Goal: Task Accomplishment & Management: Complete application form

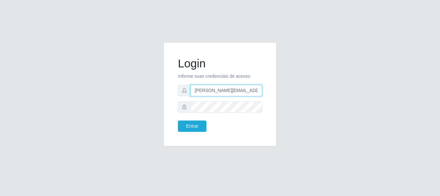
type input "[PERSON_NAME][EMAIL_ADDRESS][PERSON_NAME][DOMAIN_NAME]"
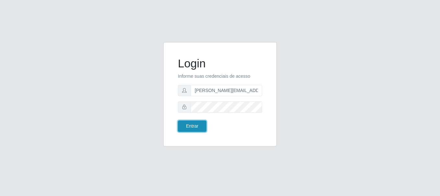
click at [192, 126] on button "Entrar" at bounding box center [192, 125] width 28 height 11
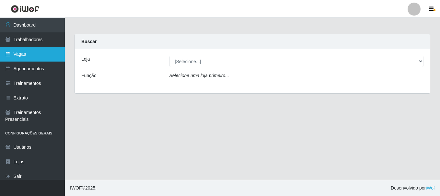
click at [32, 54] on link "Vagas" at bounding box center [32, 54] width 65 height 15
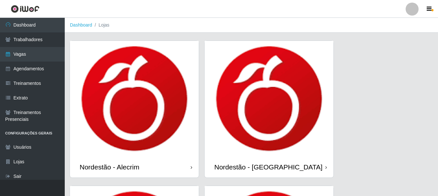
click at [191, 168] on icon at bounding box center [192, 167] width 2 height 5
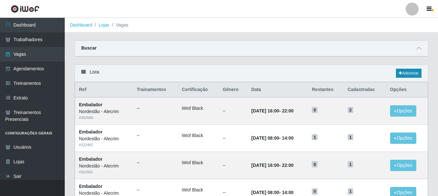
click at [408, 74] on link "Adicionar" at bounding box center [409, 73] width 26 height 9
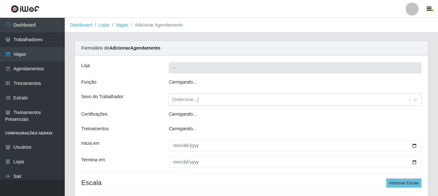
type input "Nordestão - Alecrim"
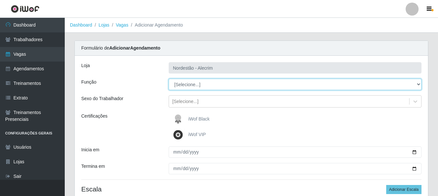
select select "1"
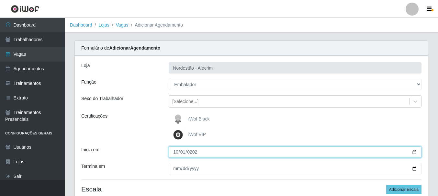
type input "[DATE]"
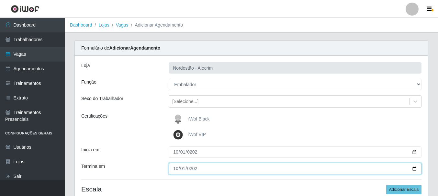
type input "[DATE]"
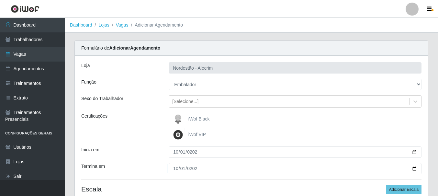
click at [295, 119] on div "iWof Black" at bounding box center [295, 119] width 253 height 13
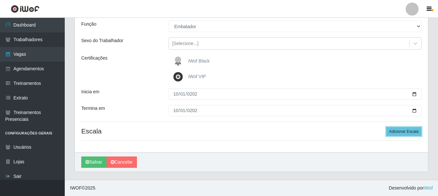
click at [404, 131] on button "Adicionar Escala" at bounding box center [403, 131] width 35 height 9
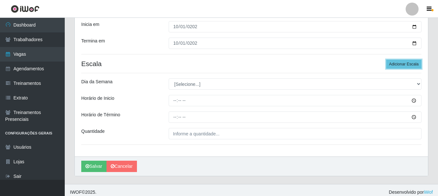
scroll to position [130, 0]
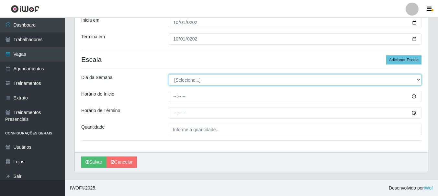
select select "3"
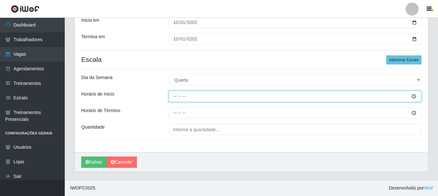
type input "08:00"
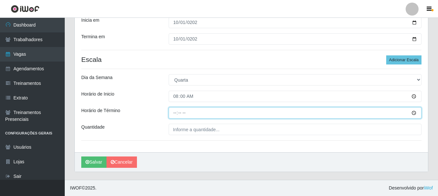
type input "14:00"
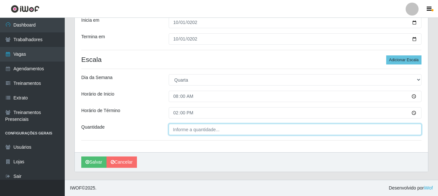
type input "___"
type input "1"
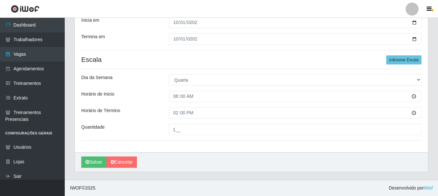
click at [295, 129] on input "1__" at bounding box center [295, 129] width 253 height 11
type input "1__"
click at [404, 60] on button "Adicionar Escala" at bounding box center [403, 59] width 35 height 9
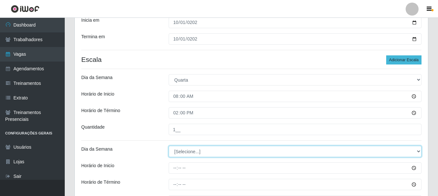
select select "3"
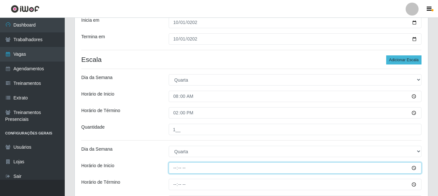
type input "16:00"
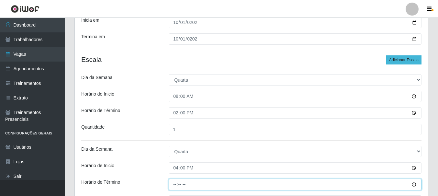
type input "22:00"
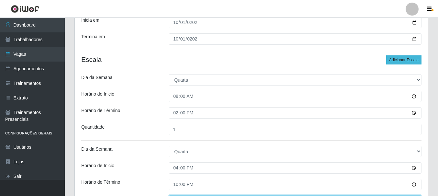
type input "___"
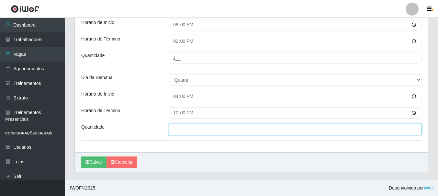
type input "1"
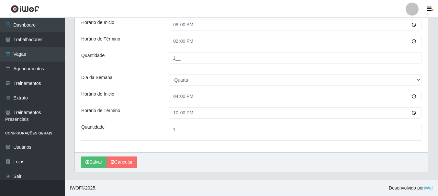
click at [295, 129] on input "1__" at bounding box center [295, 129] width 253 height 11
type input "1__"
click at [94, 162] on button "Salvar" at bounding box center [93, 161] width 25 height 11
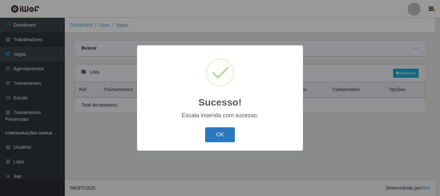
click at [220, 135] on button "OK" at bounding box center [220, 134] width 30 height 15
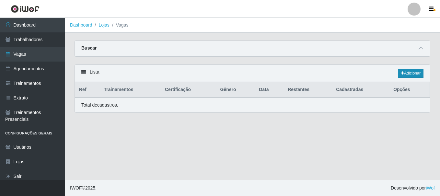
click at [410, 74] on link "Adicionar" at bounding box center [411, 73] width 26 height 9
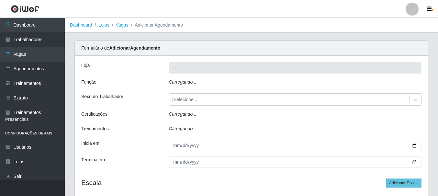
type input "Nordestão - Alecrim"
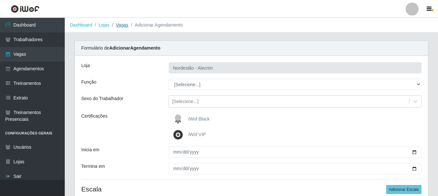
click at [119, 27] on link "Vagas" at bounding box center [122, 24] width 13 height 5
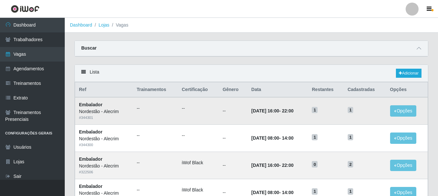
scroll to position [32, 0]
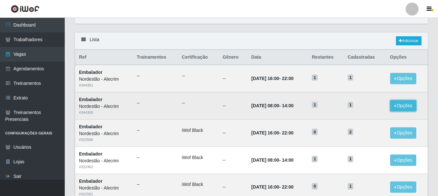
click at [408, 104] on button "Opções" at bounding box center [403, 105] width 27 height 11
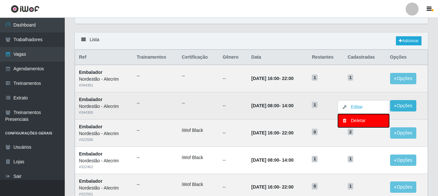
click at [358, 122] on div "Deletar" at bounding box center [364, 120] width 38 height 7
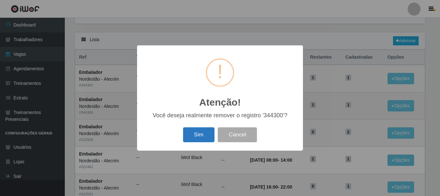
click at [209, 135] on button "Sim" at bounding box center [198, 134] width 31 height 15
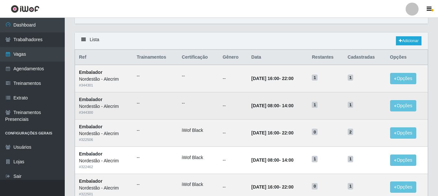
scroll to position [0, 0]
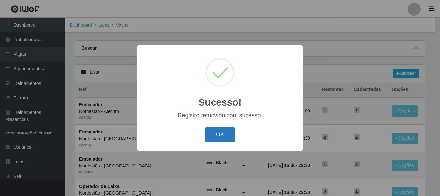
click at [214, 137] on button "OK" at bounding box center [220, 134] width 30 height 15
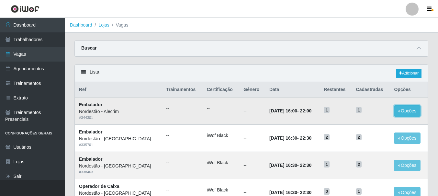
click at [403, 112] on button "Opções" at bounding box center [407, 110] width 27 height 11
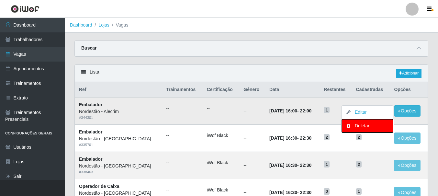
click at [362, 126] on div "Deletar" at bounding box center [367, 125] width 38 height 7
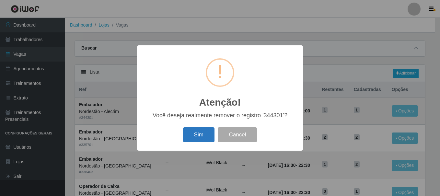
click at [203, 138] on button "Sim" at bounding box center [198, 134] width 31 height 15
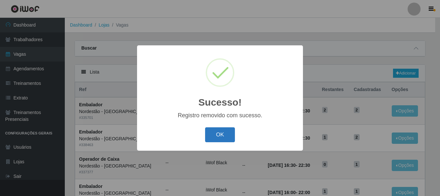
click at [219, 133] on button "OK" at bounding box center [220, 134] width 30 height 15
